Goal: Information Seeking & Learning: Learn about a topic

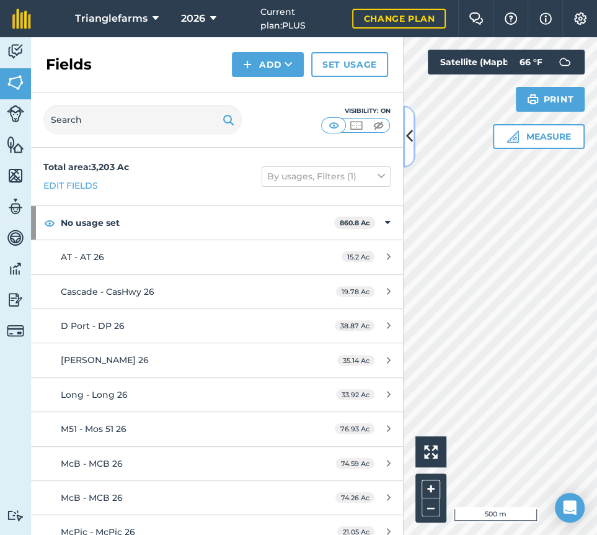
click at [411, 136] on icon at bounding box center [409, 136] width 7 height 22
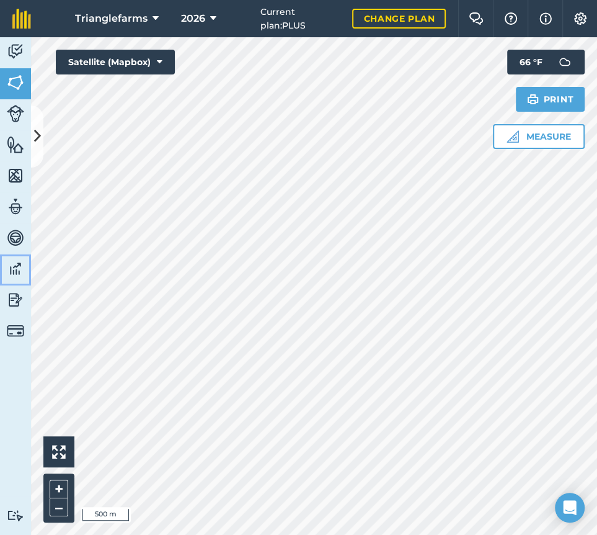
click at [1, 266] on link "Data" at bounding box center [15, 269] width 31 height 31
click at [12, 69] on link "Fields" at bounding box center [15, 83] width 31 height 31
click at [195, 16] on span "2026" at bounding box center [193, 18] width 24 height 15
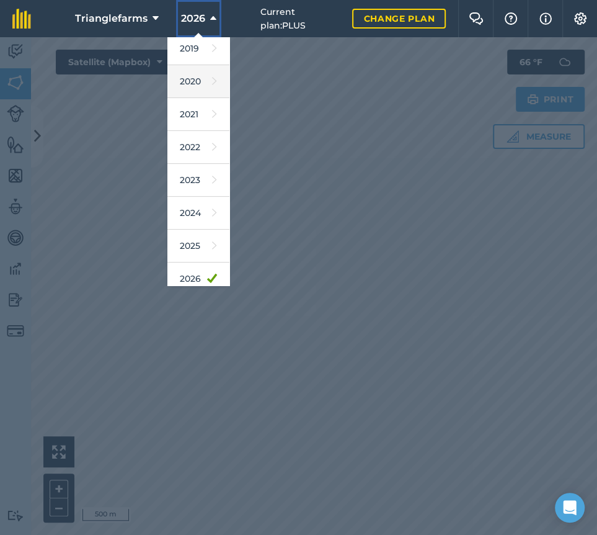
scroll to position [112, 0]
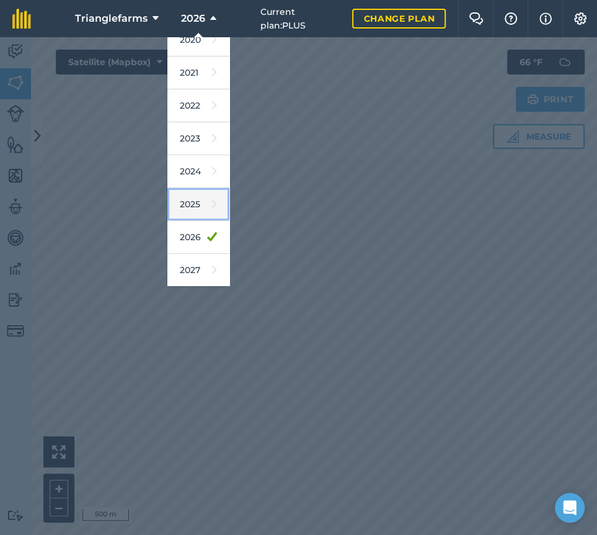
click at [195, 211] on link "2025" at bounding box center [198, 204] width 62 height 33
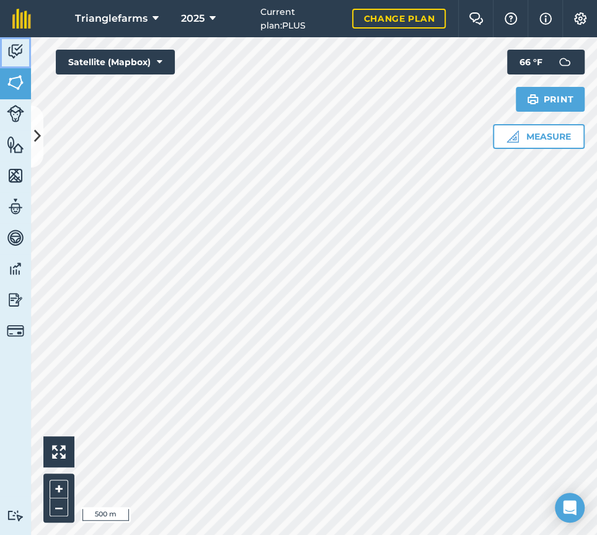
click at [15, 51] on img at bounding box center [15, 51] width 17 height 19
click at [30, 133] on link "Features" at bounding box center [15, 145] width 31 height 31
click at [34, 133] on icon at bounding box center [37, 136] width 7 height 22
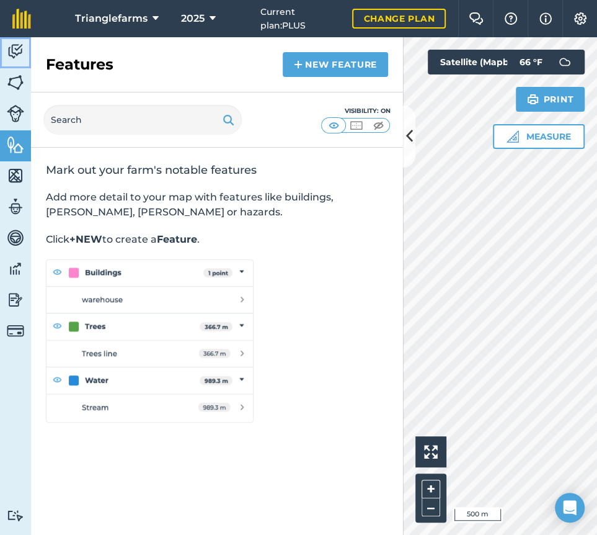
click at [17, 50] on img at bounding box center [15, 51] width 17 height 19
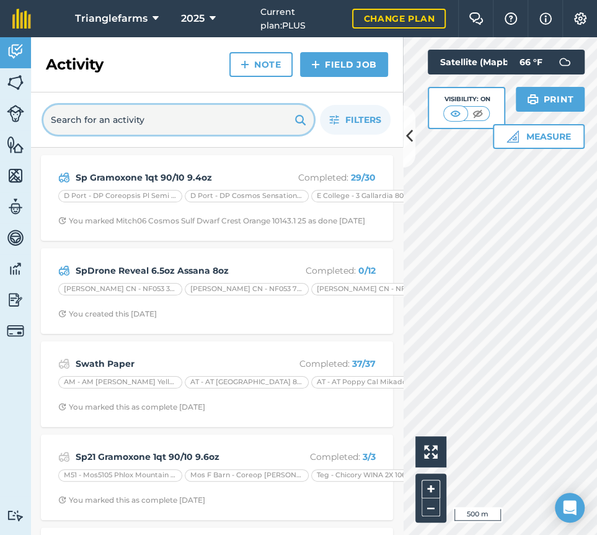
click at [113, 123] on input "text" at bounding box center [178, 120] width 270 height 30
paste input "SP Eptam 144oz RZ 16oz 4023 20gpa"
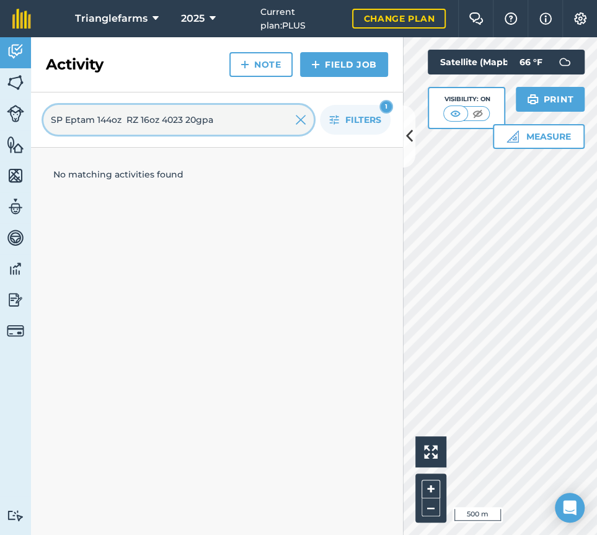
type input "SP Eptam 144oz RZ 16oz 4023 20gpa"
click at [205, 16] on button "2025" at bounding box center [198, 18] width 45 height 37
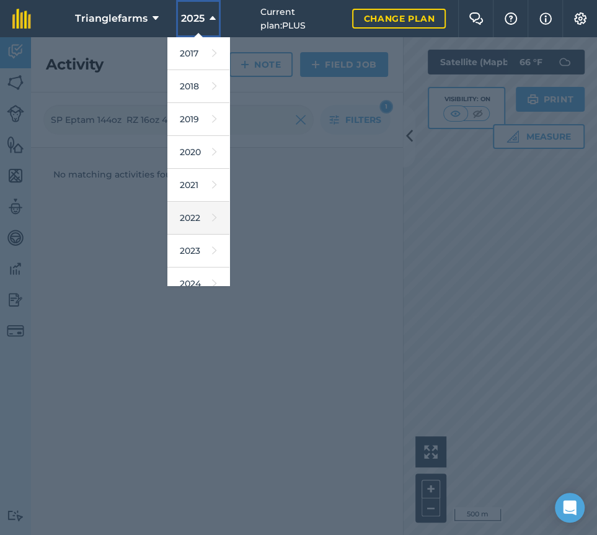
scroll to position [112, 0]
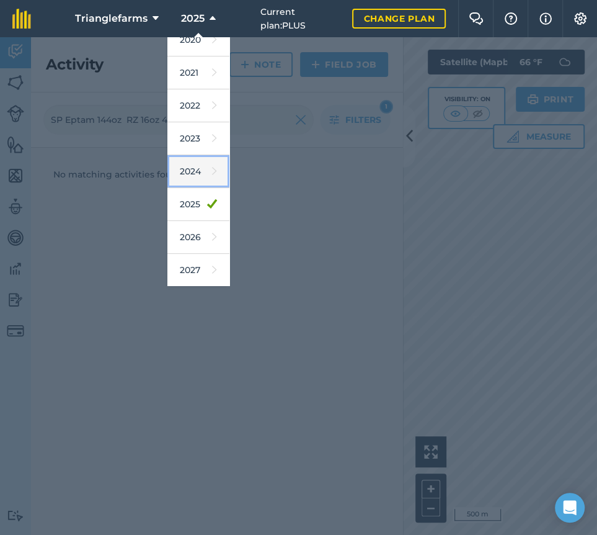
click at [194, 175] on link "2024" at bounding box center [198, 171] width 62 height 33
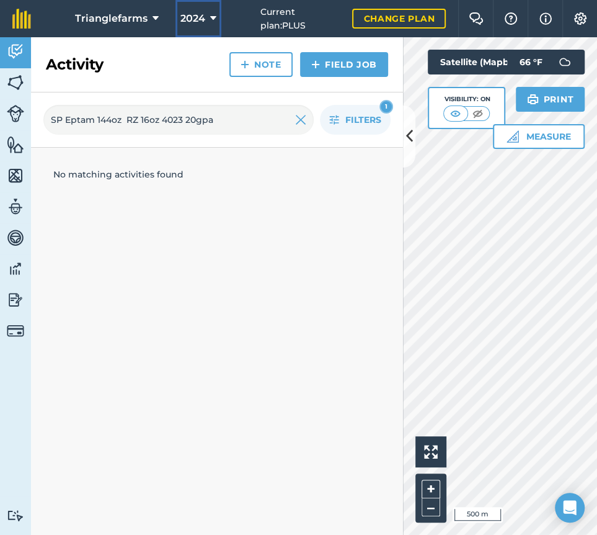
click at [198, 17] on span "2024" at bounding box center [192, 18] width 25 height 15
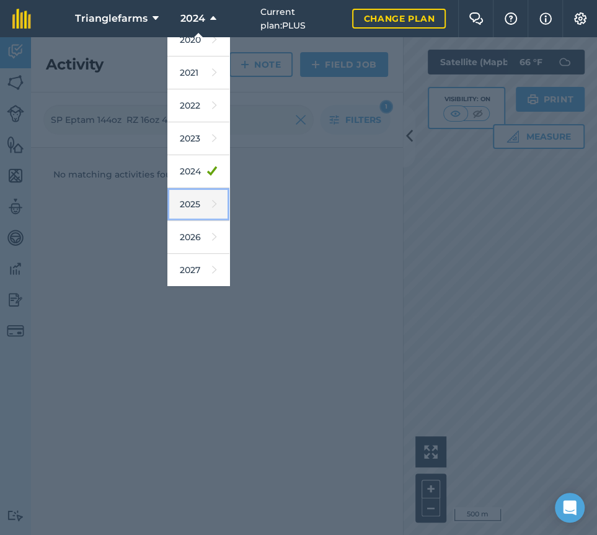
click at [198, 208] on link "2025" at bounding box center [198, 204] width 62 height 33
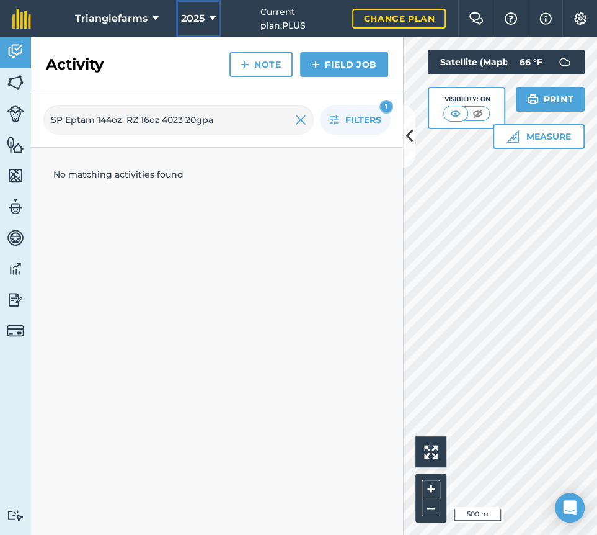
click at [211, 19] on icon at bounding box center [213, 18] width 6 height 15
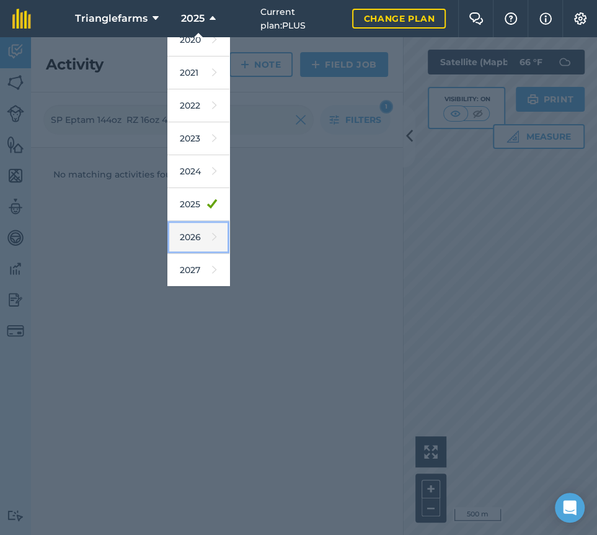
click at [191, 239] on link "2026" at bounding box center [198, 237] width 62 height 33
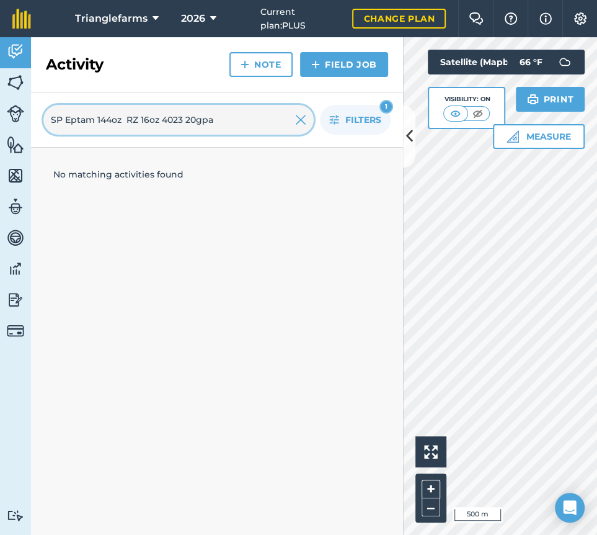
click at [234, 118] on input "SP Eptam 144oz RZ 16oz 4023 20gpa" at bounding box center [178, 120] width 270 height 30
click at [280, 298] on div "No matching activities found" at bounding box center [217, 341] width 372 height 387
click at [211, 19] on icon at bounding box center [213, 18] width 6 height 15
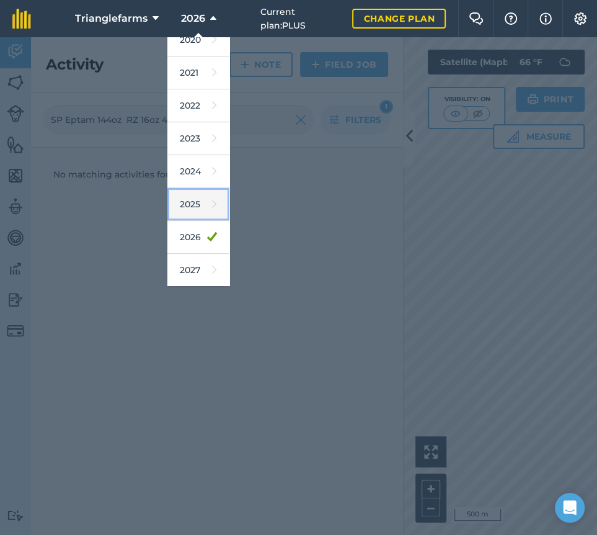
click at [197, 209] on link "2025" at bounding box center [198, 204] width 62 height 33
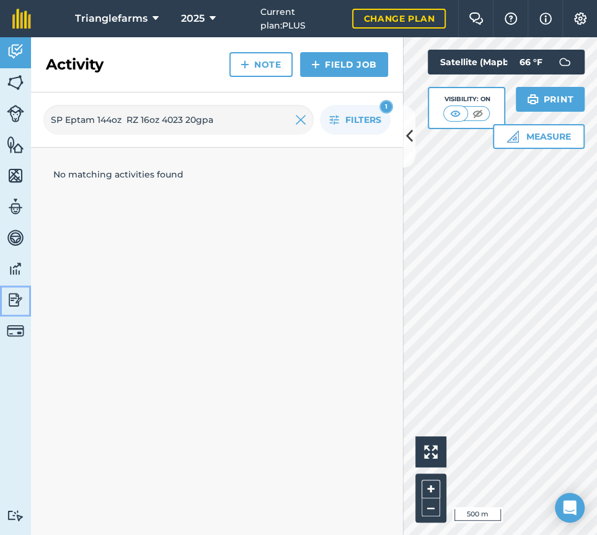
click at [7, 291] on img at bounding box center [15, 299] width 17 height 19
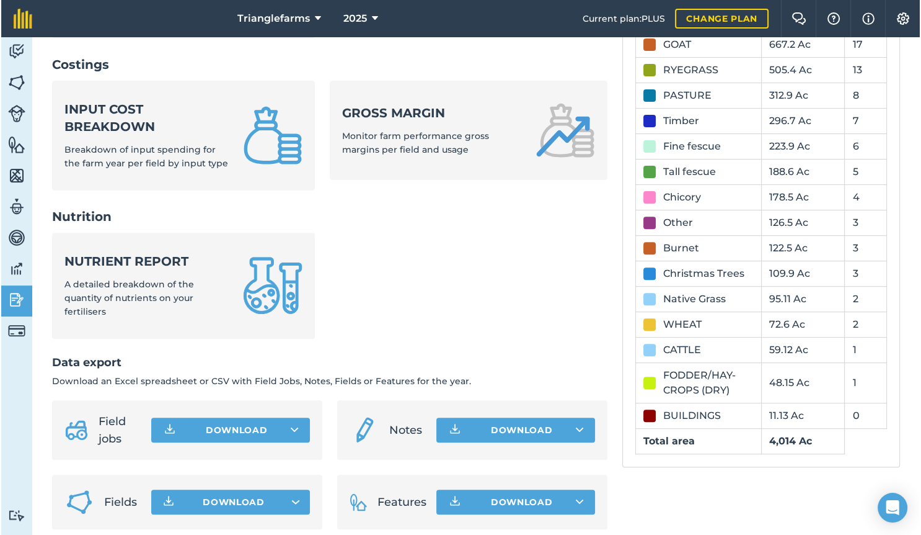
scroll to position [471, 0]
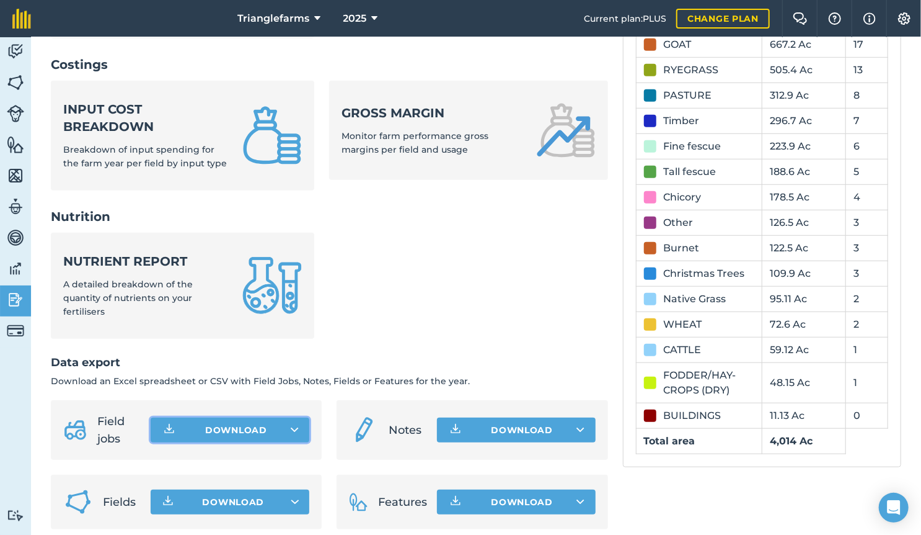
click at [298, 417] on button "Download" at bounding box center [230, 429] width 159 height 25
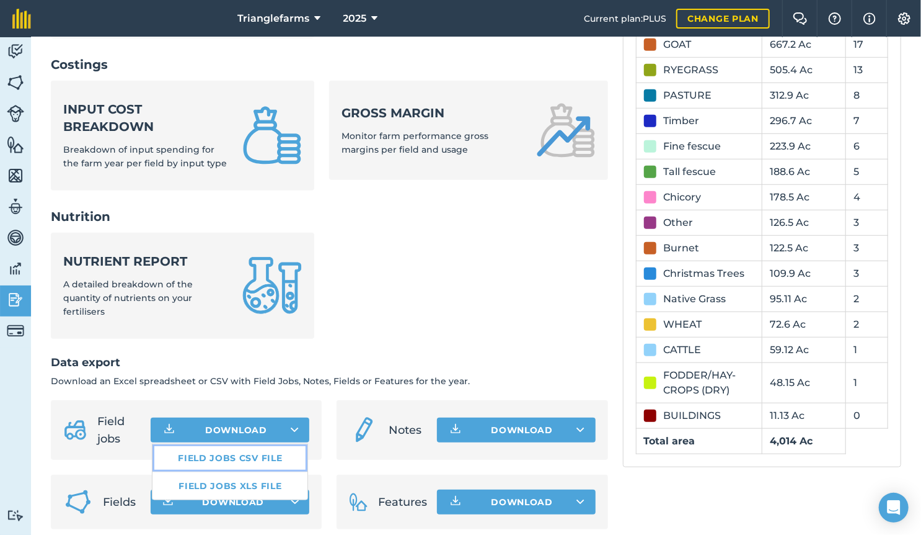
click at [229, 444] on link "Field jobs CSV file" at bounding box center [230, 457] width 155 height 27
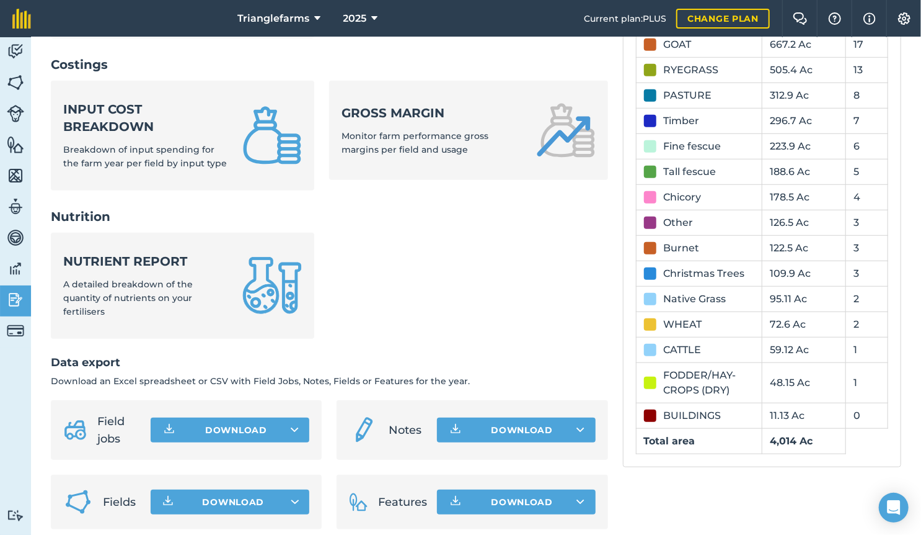
click at [327, 56] on h2 "Costings" at bounding box center [329, 64] width 557 height 17
click at [363, 21] on span "2025" at bounding box center [356, 18] width 24 height 15
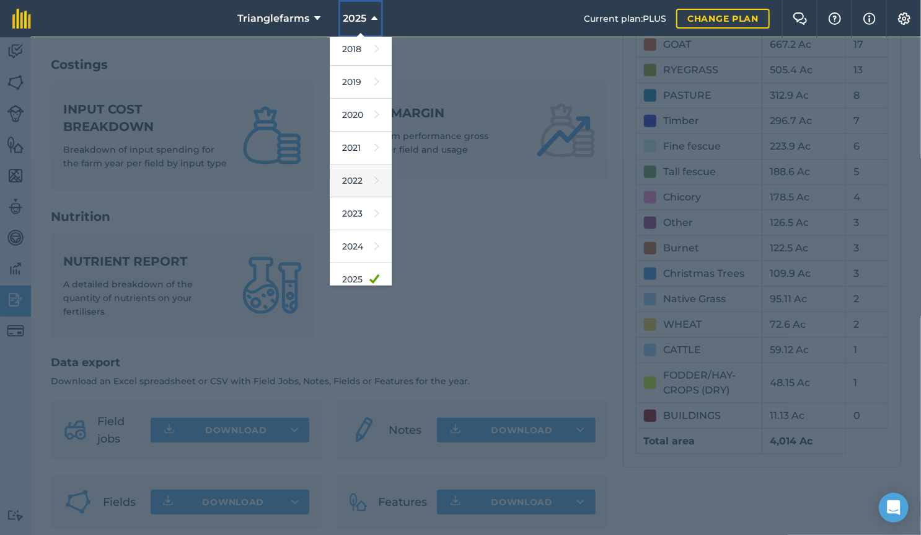
scroll to position [56, 0]
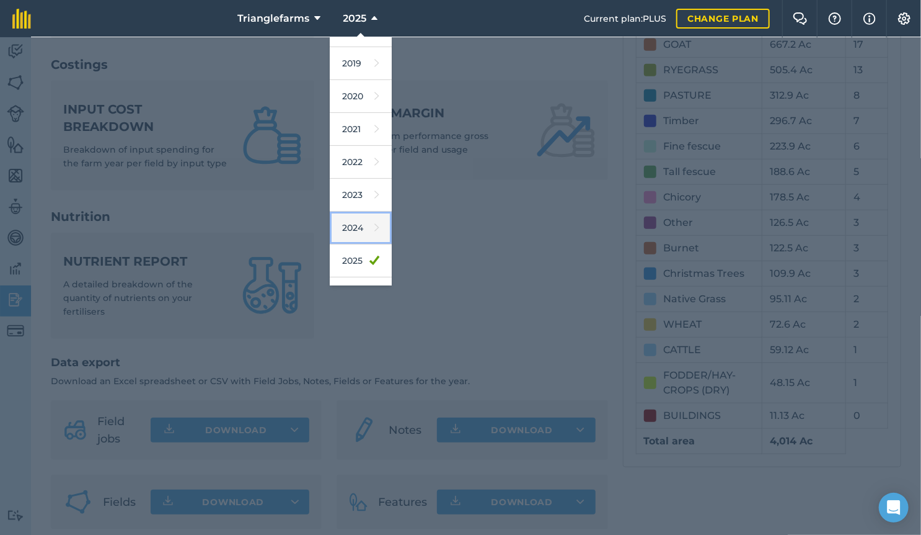
click at [358, 220] on link "2024" at bounding box center [361, 227] width 62 height 33
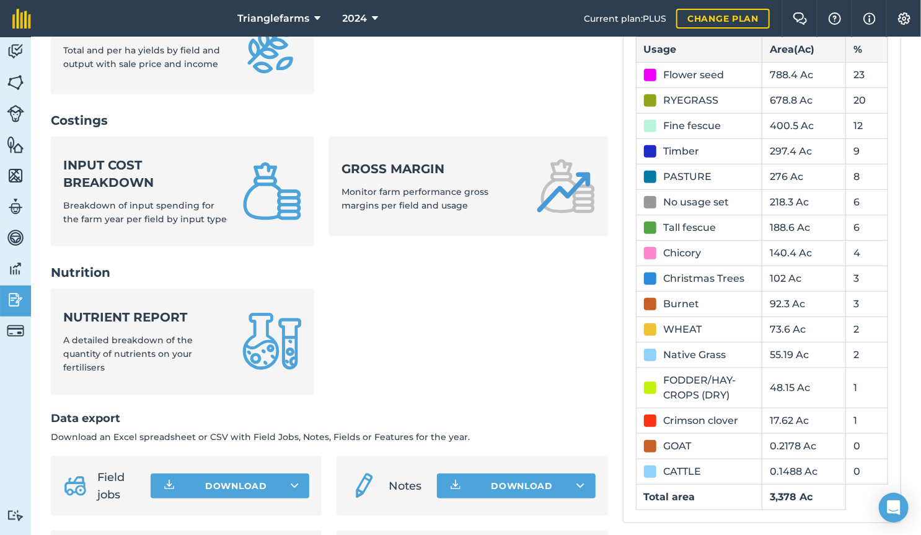
scroll to position [471, 0]
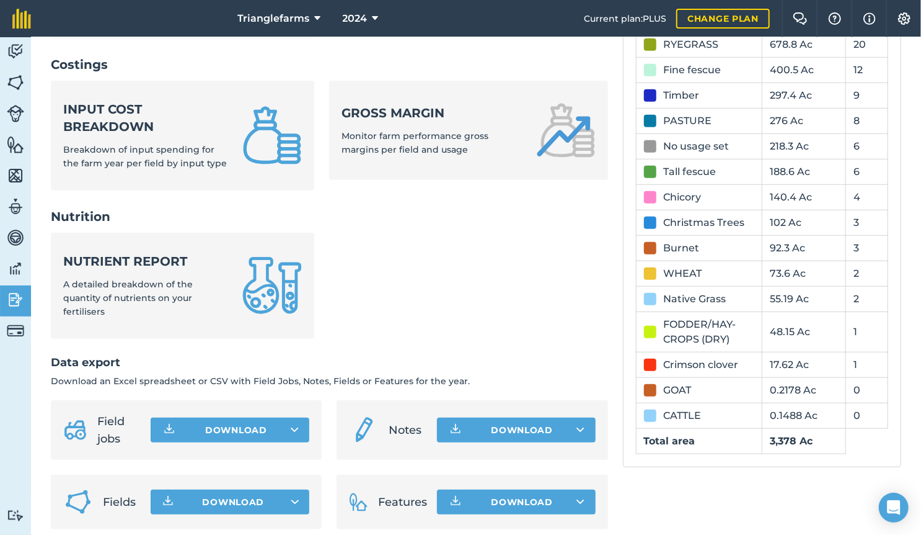
click at [324, 56] on h2 "Costings" at bounding box center [329, 64] width 557 height 17
click at [309, 56] on h2 "Costings" at bounding box center [329, 64] width 557 height 17
click at [356, 17] on span "2024" at bounding box center [355, 18] width 25 height 15
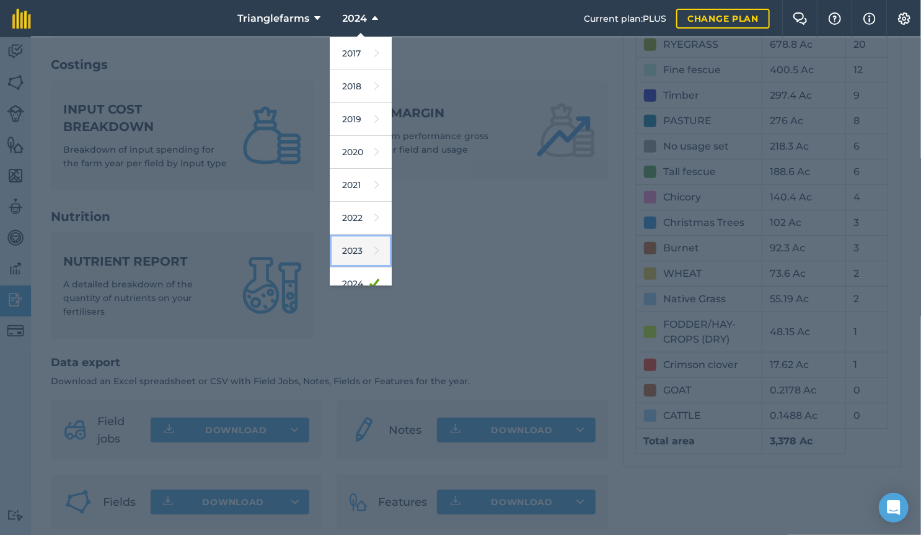
click at [359, 248] on link "2023" at bounding box center [361, 250] width 62 height 33
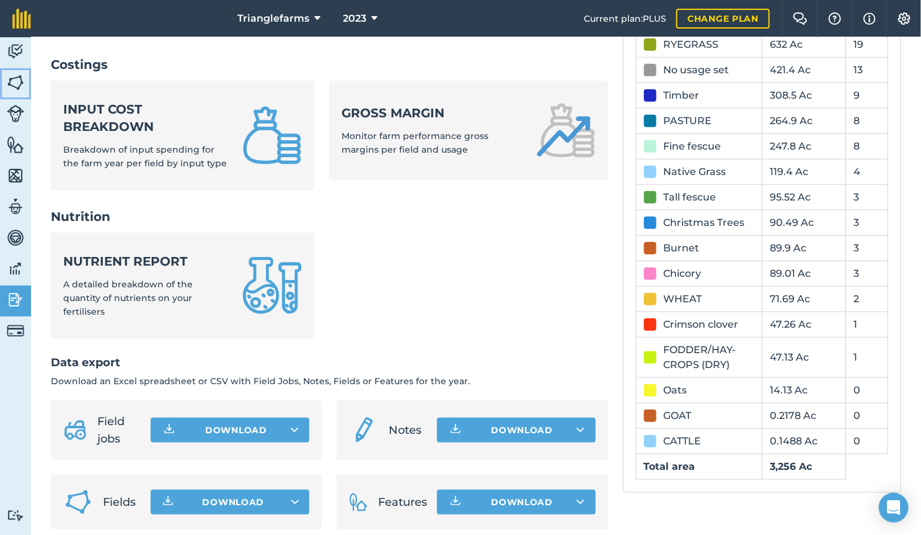
click at [16, 80] on img at bounding box center [15, 82] width 17 height 19
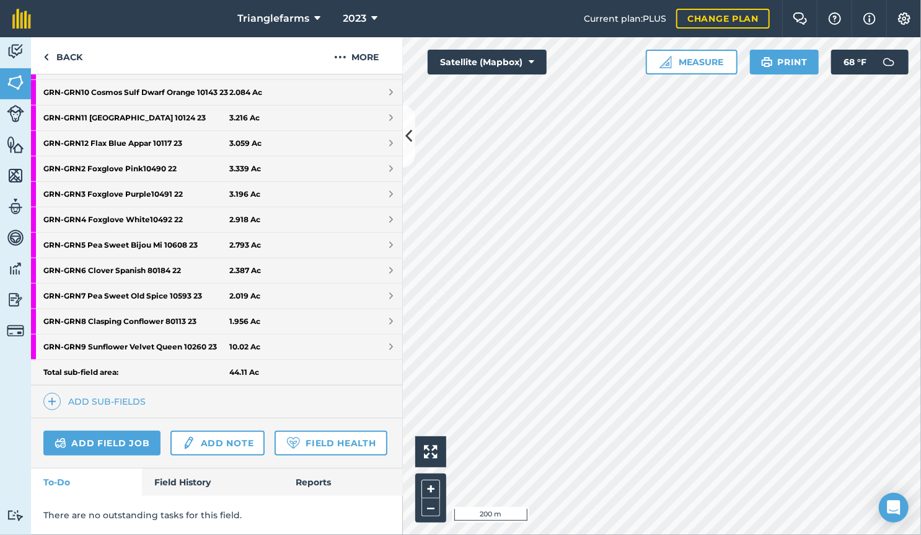
scroll to position [404, 0]
drag, startPoint x: 183, startPoint y: 482, endPoint x: 249, endPoint y: 442, distance: 77.6
click at [183, 482] on link "Field History" at bounding box center [212, 481] width 141 height 27
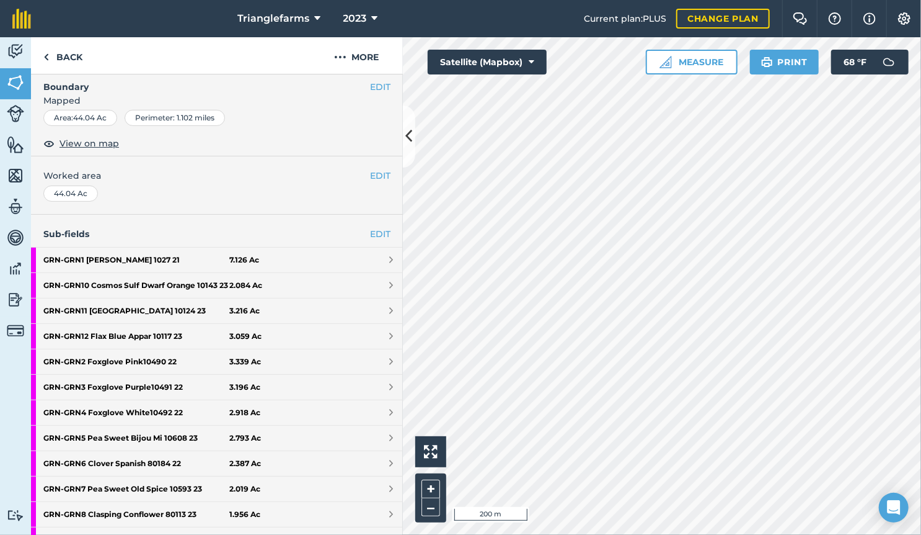
scroll to position [225, 0]
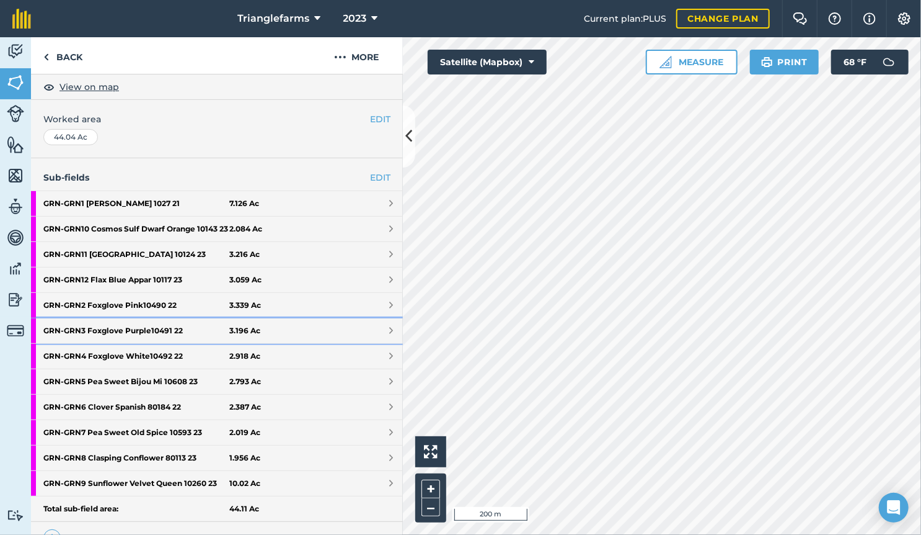
click at [130, 339] on strong "GRN - GRN3 Foxglove Purple10491 22" at bounding box center [136, 330] width 186 height 25
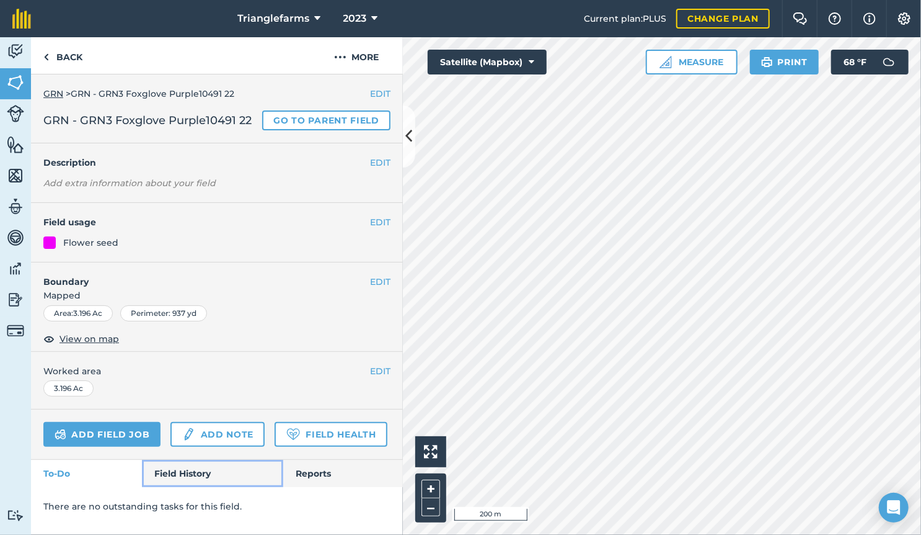
click at [195, 471] on link "Field History" at bounding box center [212, 472] width 141 height 27
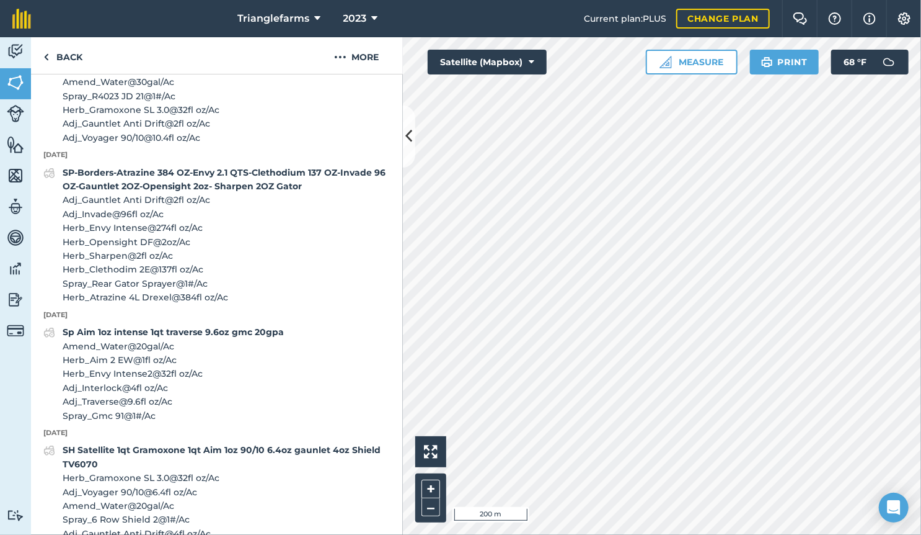
scroll to position [507, 0]
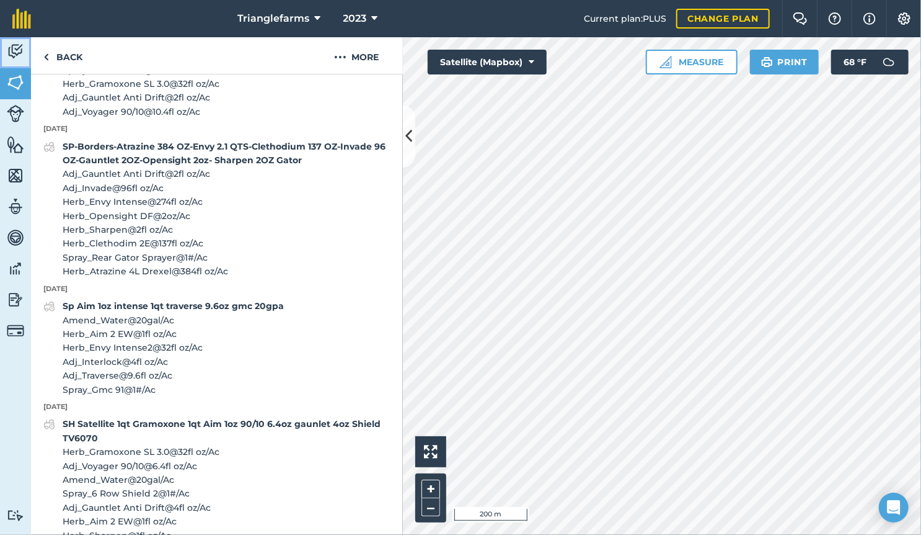
click at [18, 47] on img at bounding box center [15, 51] width 17 height 19
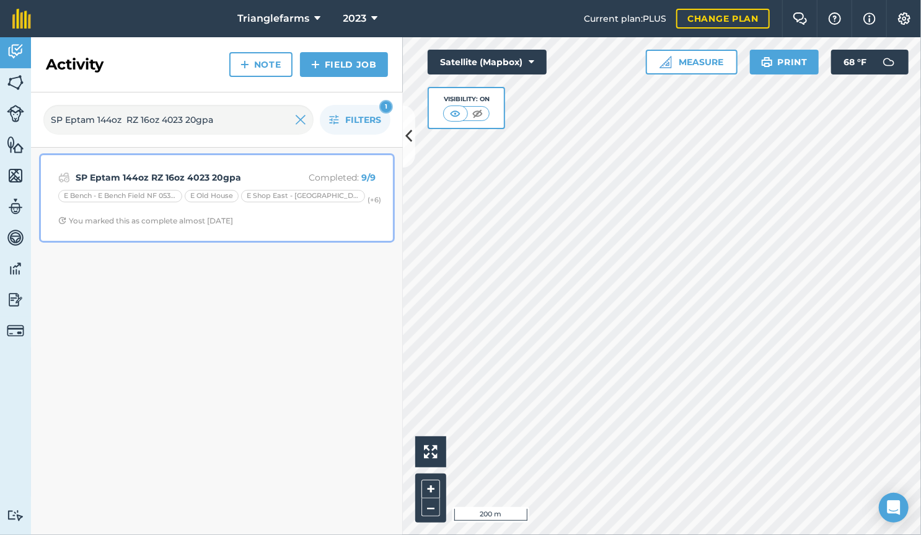
click at [186, 177] on strong "SP Eptam 144oz RZ 16oz 4023 20gpa" at bounding box center [174, 178] width 197 height 14
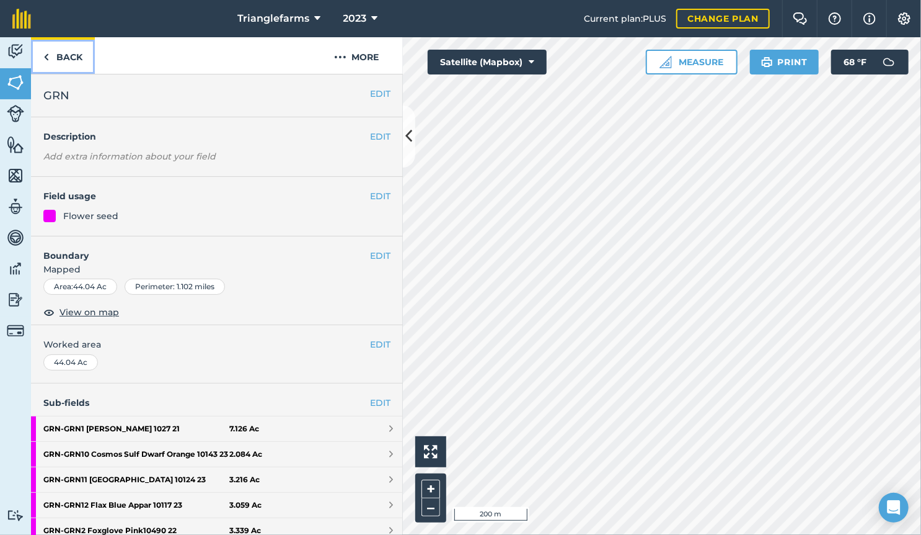
click at [68, 60] on link "Back" at bounding box center [63, 55] width 64 height 37
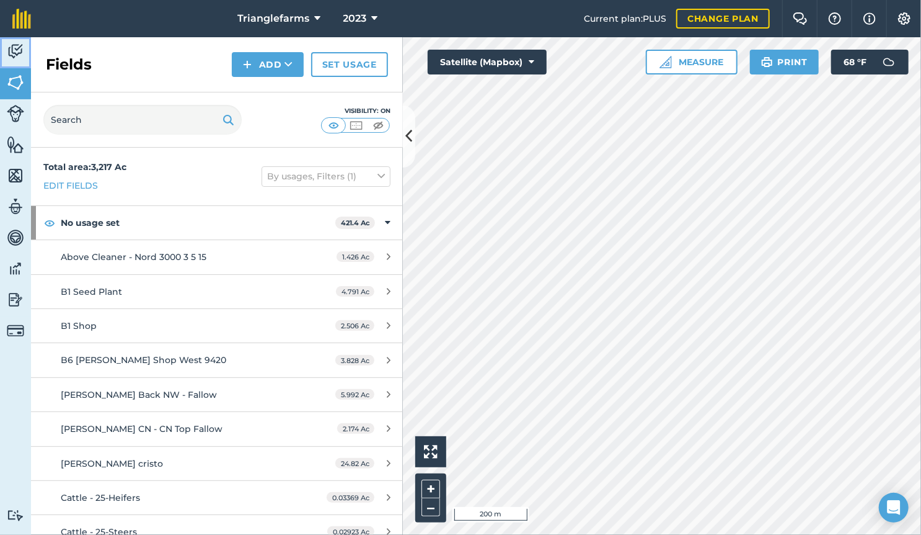
click at [20, 55] on img at bounding box center [15, 51] width 17 height 19
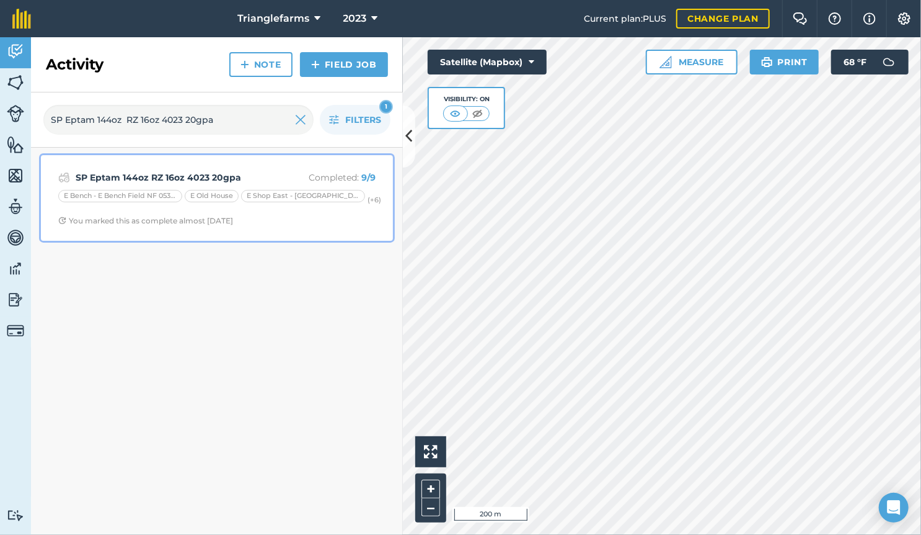
click at [151, 166] on div "SP Eptam 144oz RZ 16oz 4023 20gpa Completed : 9 / 9 E Bench - E Bench Field NF …" at bounding box center [216, 197] width 337 height 71
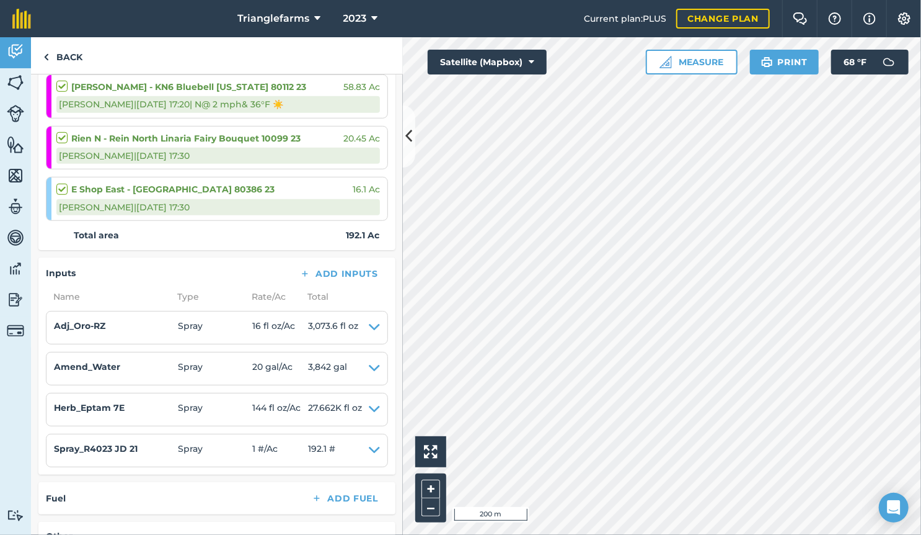
scroll to position [564, 0]
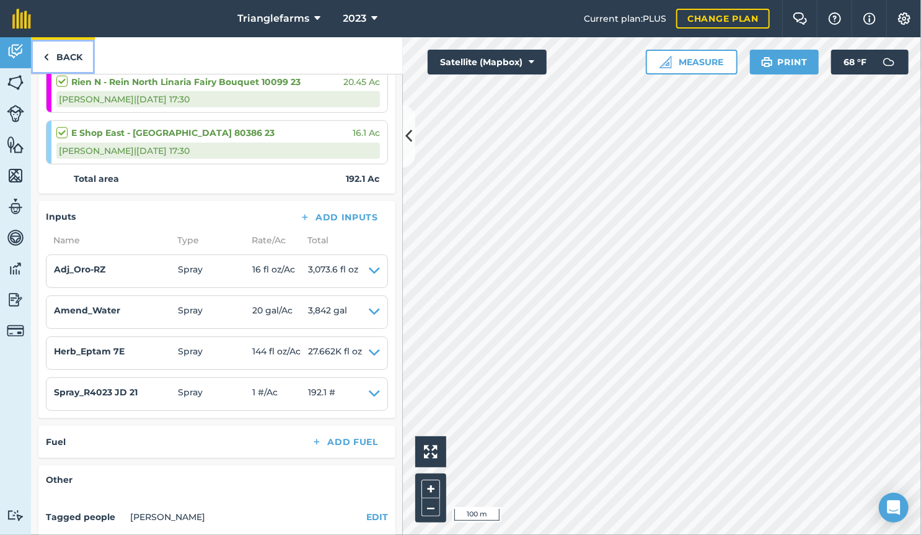
click at [68, 60] on link "Back" at bounding box center [63, 55] width 64 height 37
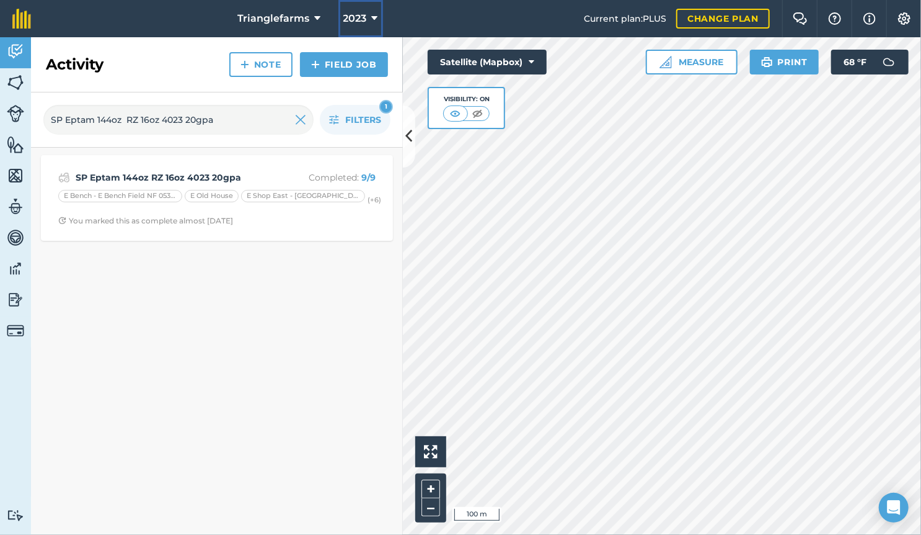
click at [363, 22] on span "2023" at bounding box center [356, 18] width 24 height 15
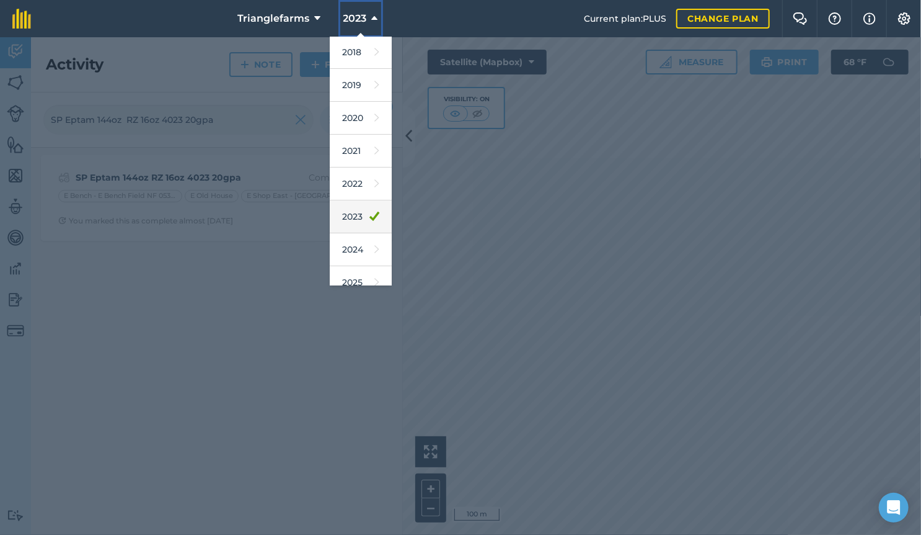
scroll to position [112, 0]
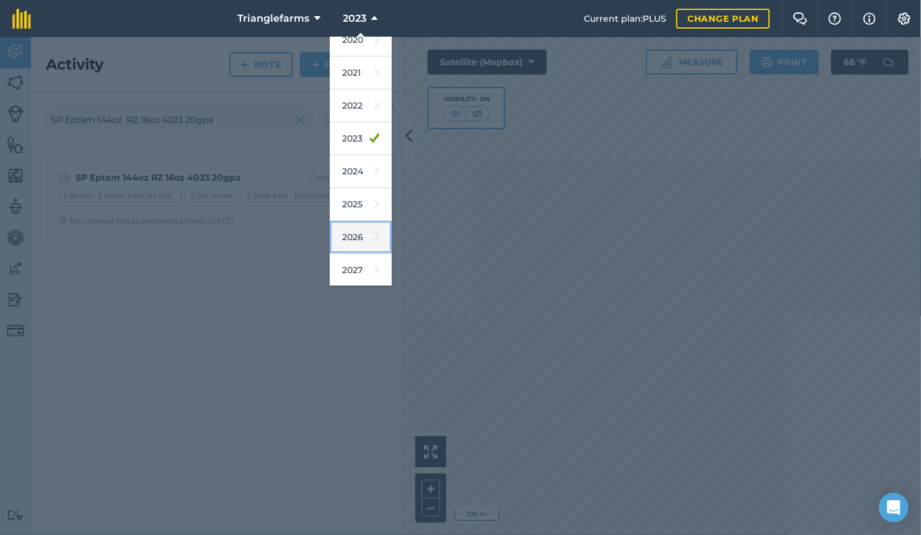
click at [353, 243] on link "2026" at bounding box center [361, 237] width 62 height 33
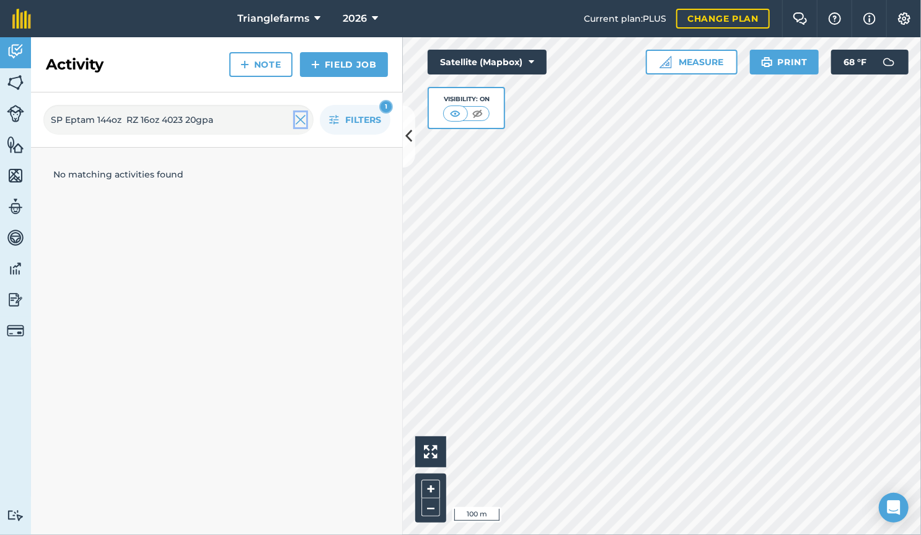
click at [300, 121] on img at bounding box center [300, 119] width 11 height 15
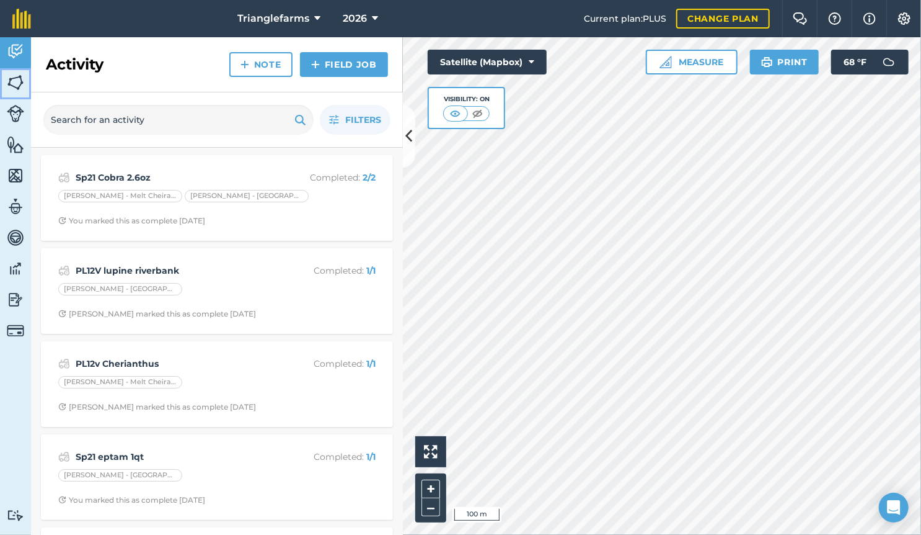
click at [19, 81] on img at bounding box center [15, 82] width 17 height 19
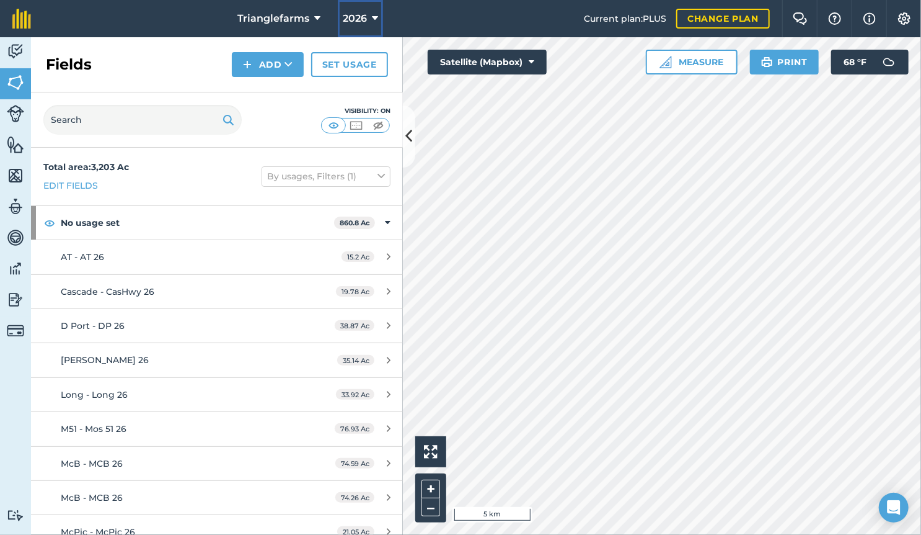
click at [365, 17] on span "2026" at bounding box center [355, 18] width 24 height 15
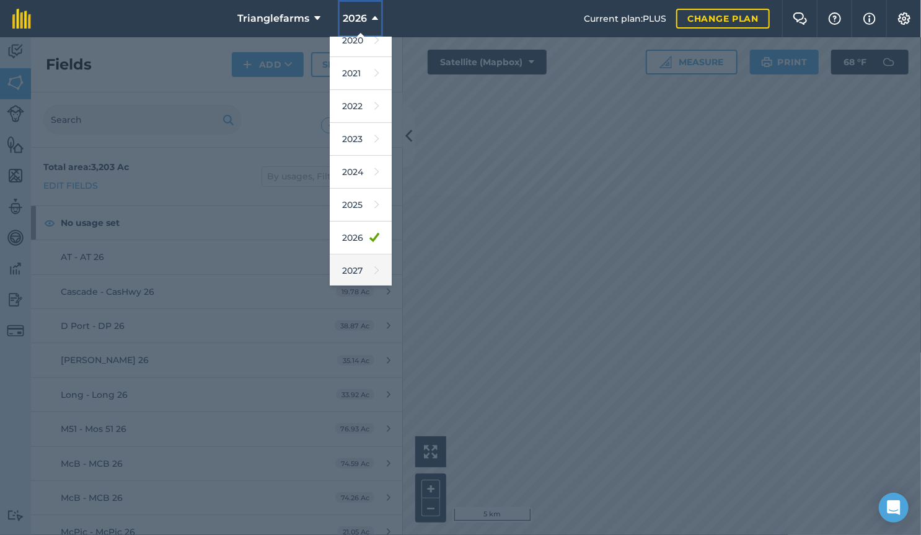
scroll to position [112, 0]
click at [352, 200] on link "2025" at bounding box center [361, 204] width 62 height 33
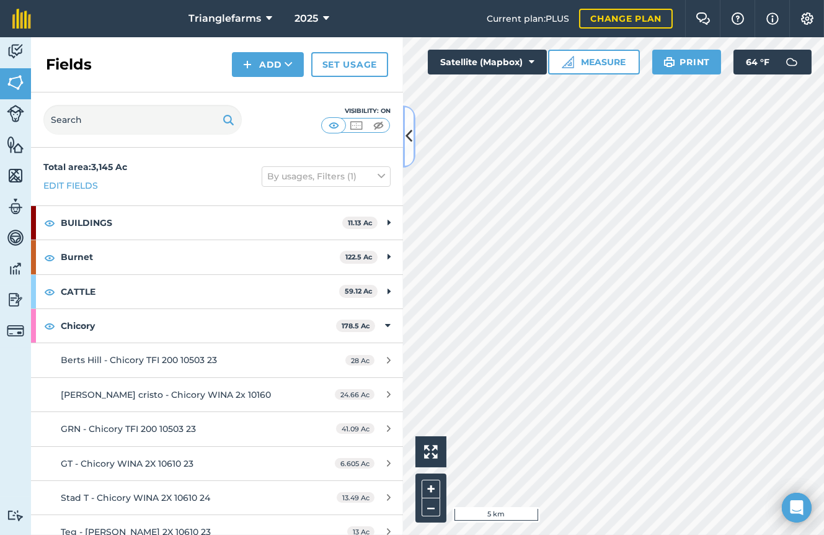
click at [411, 133] on icon at bounding box center [409, 136] width 7 height 22
